Goal: Register for event/course

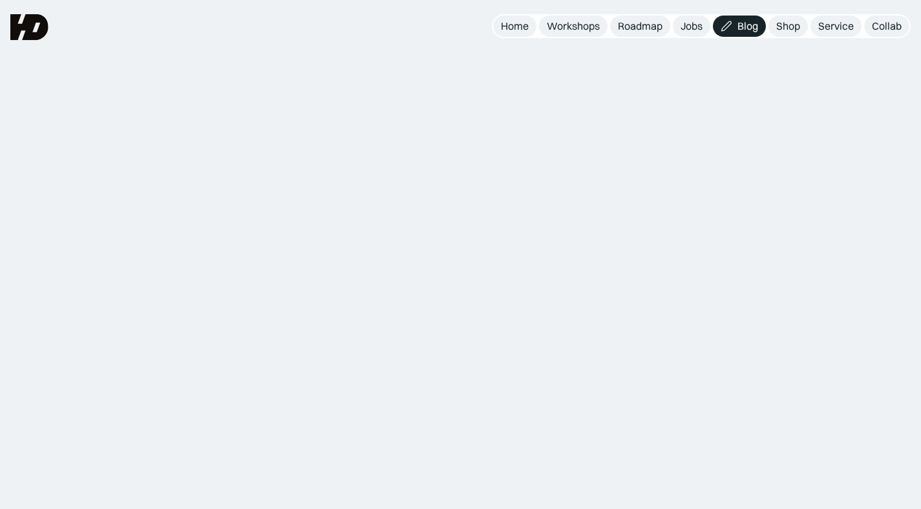
scroll to position [6, 0]
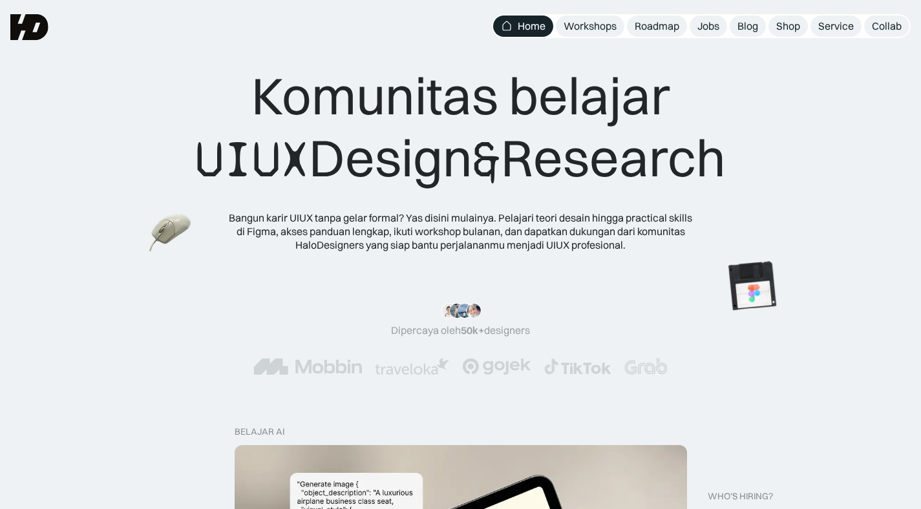
click at [573, 37] on nav "Home Workshops Roadmap Jobs Blog Shop Service Collab" at bounding box center [701, 26] width 419 height 24
click at [578, 30] on div "Workshops" at bounding box center [589, 26] width 53 height 14
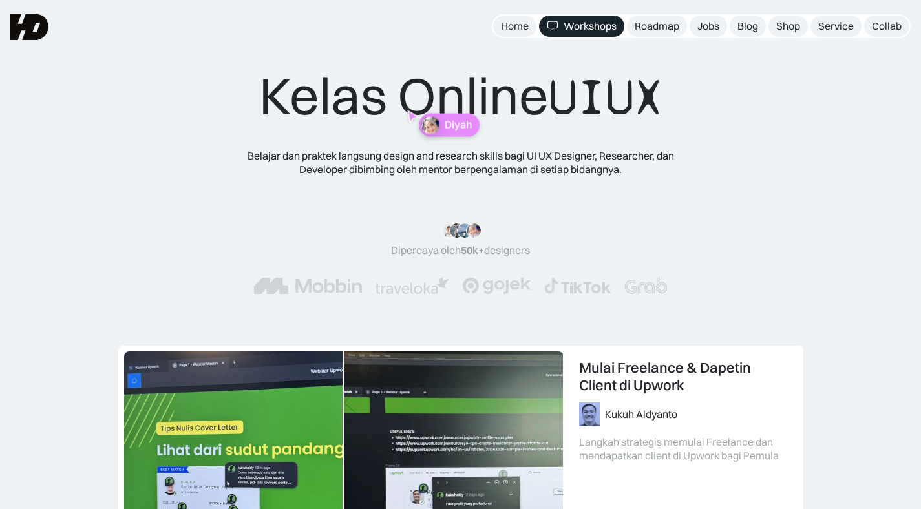
click at [437, 110] on div "Diyah" at bounding box center [441, 121] width 78 height 32
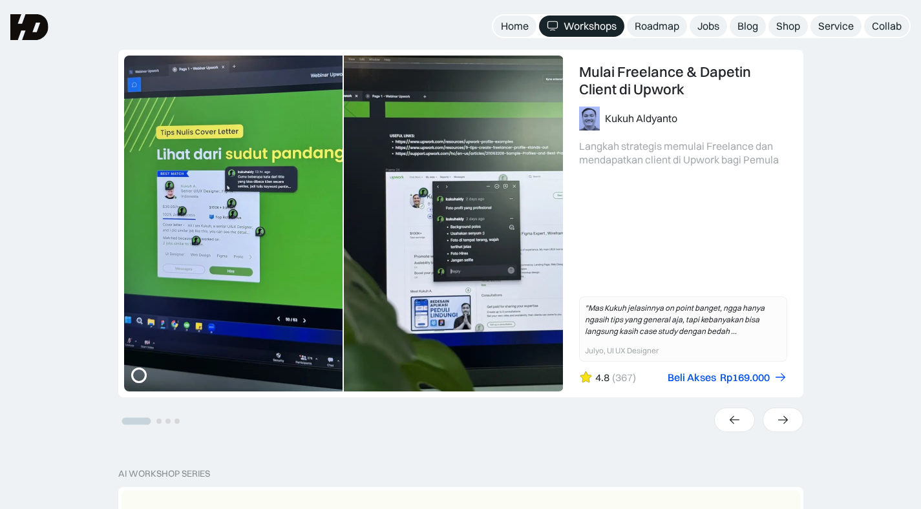
scroll to position [294, 0]
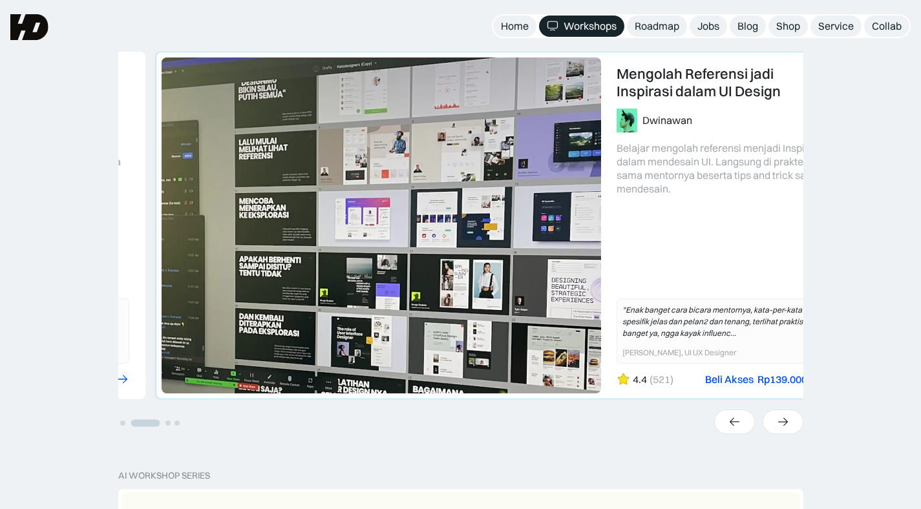
drag, startPoint x: 169, startPoint y: 287, endPoint x: 339, endPoint y: 244, distance: 176.0
click at [336, 245] on link "2 of 4" at bounding box center [498, 225] width 684 height 346
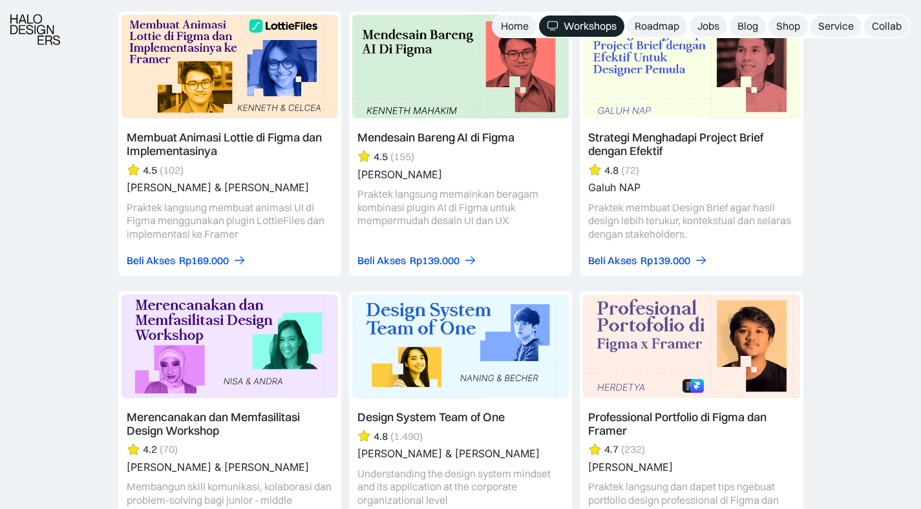
scroll to position [3661, 0]
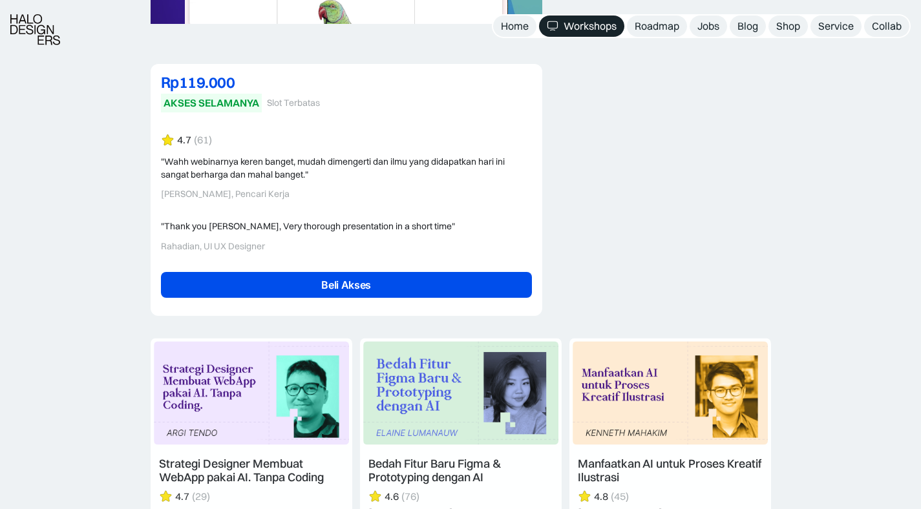
scroll to position [2976, 0]
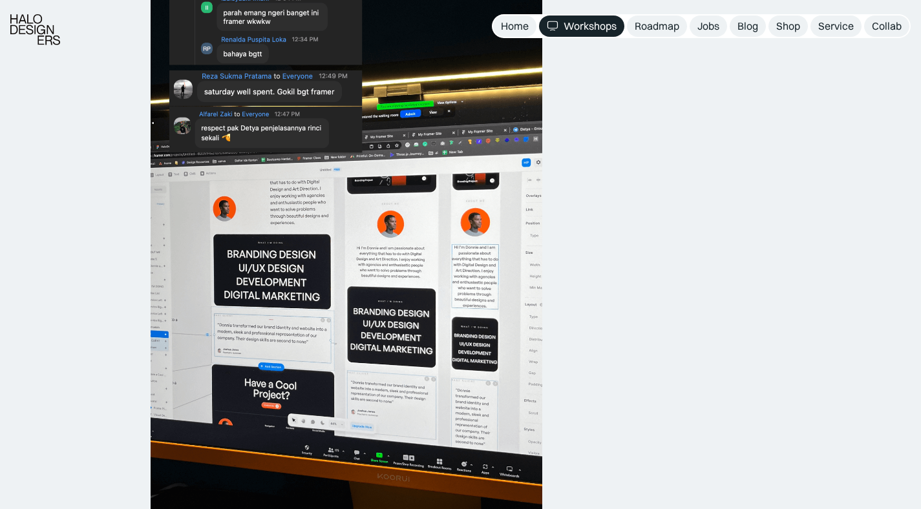
scroll to position [838, 0]
